Goal: Register for event/course

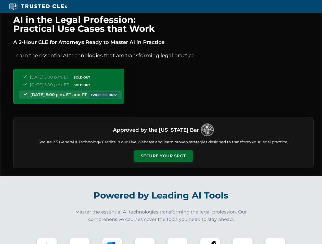
click at [163, 156] on button "Secure Your Spot" at bounding box center [163, 157] width 60 height 12
click at [47, 241] on img at bounding box center [46, 248] width 15 height 15
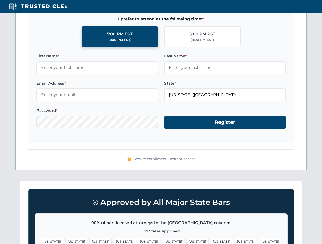
click at [186, 241] on span "[US_STATE]" at bounding box center [197, 241] width 22 height 7
click at [235, 241] on span "[US_STATE]" at bounding box center [246, 241] width 22 height 7
